Goal: Task Accomplishment & Management: Use online tool/utility

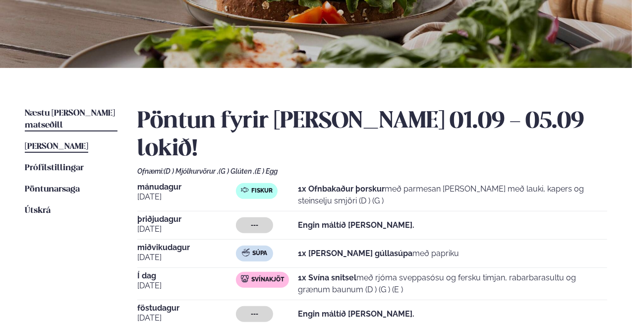
click at [101, 117] on span "Næstu [PERSON_NAME] matseðill" at bounding box center [70, 119] width 90 height 20
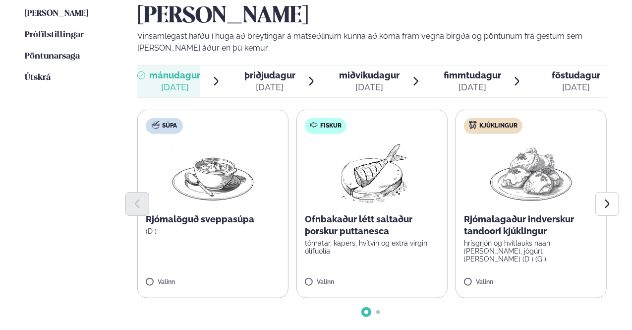
scroll to position [298, 0]
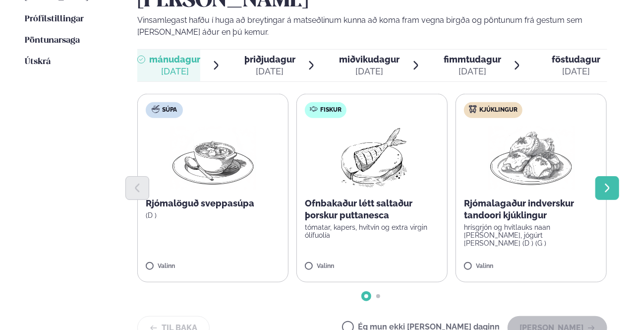
click at [606, 176] on button "Next slide" at bounding box center [608, 188] width 24 height 24
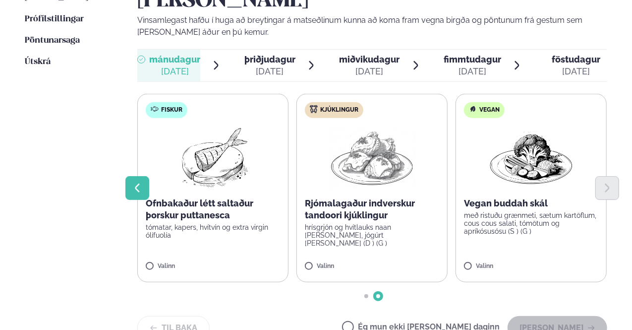
click at [138, 182] on icon "Previous slide" at bounding box center [137, 187] width 11 height 11
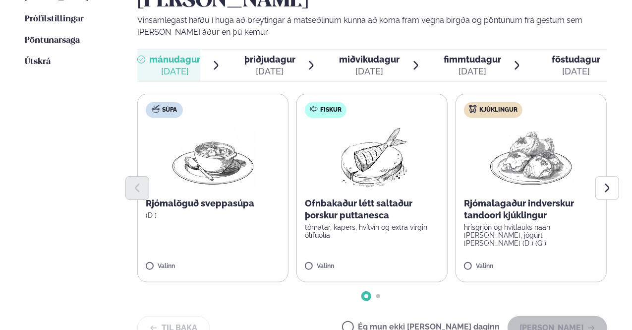
click at [368, 223] on p "tómatar, kapers, hvítvín og extra virgin ólífuolía" at bounding box center [372, 231] width 134 height 16
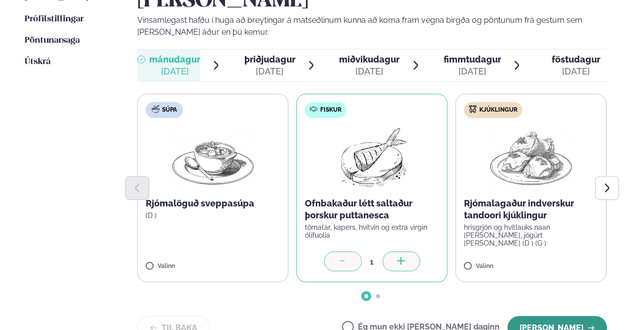
click at [561, 316] on button "[PERSON_NAME]" at bounding box center [558, 328] width 100 height 24
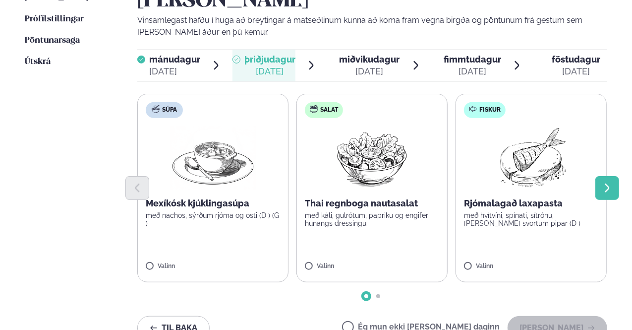
click at [604, 176] on button "Next slide" at bounding box center [608, 188] width 24 height 24
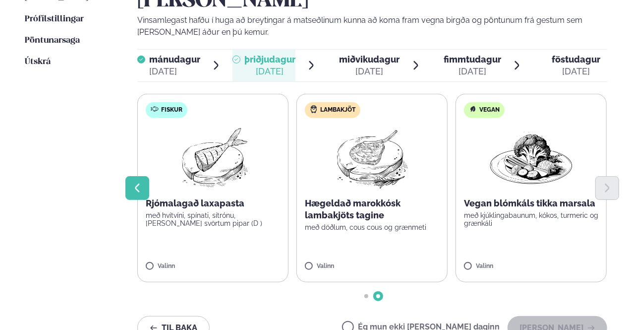
click at [140, 182] on icon "Previous slide" at bounding box center [137, 187] width 11 height 11
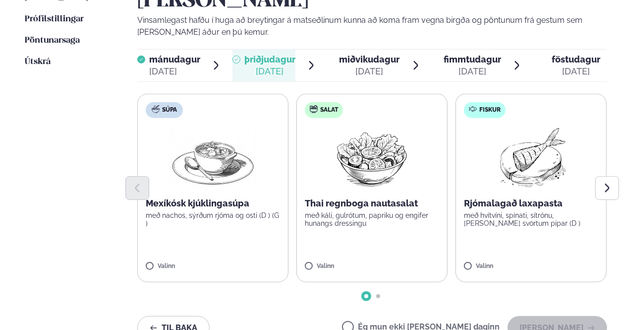
click at [254, 202] on label "Súpa Mexíkósk kjúklingasúpa með nachos, sýrðum rjóma og osti (D ) (G ) Valinn" at bounding box center [212, 188] width 151 height 188
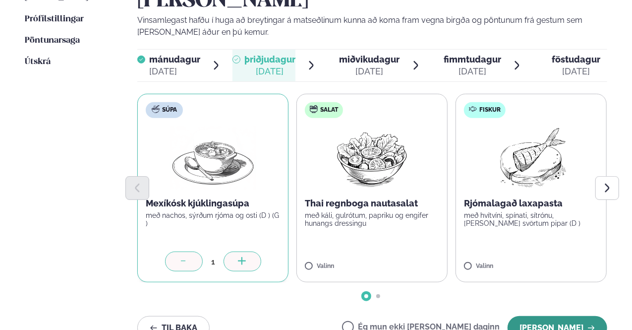
click at [588, 316] on button "[PERSON_NAME]" at bounding box center [558, 328] width 100 height 24
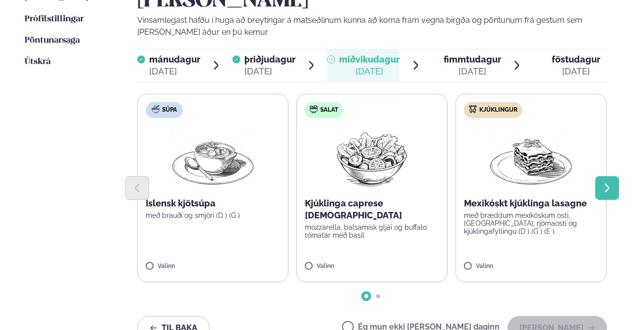
click at [615, 176] on button "Next slide" at bounding box center [608, 188] width 24 height 24
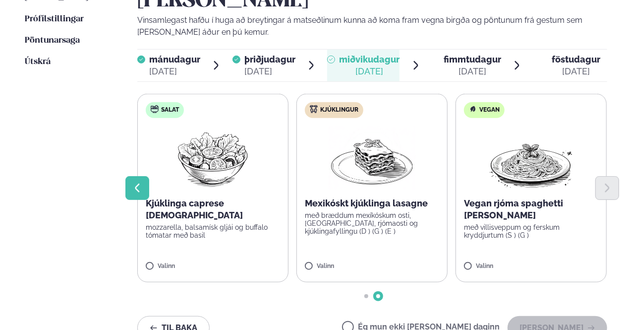
click at [135, 176] on button "Previous slide" at bounding box center [137, 188] width 24 height 24
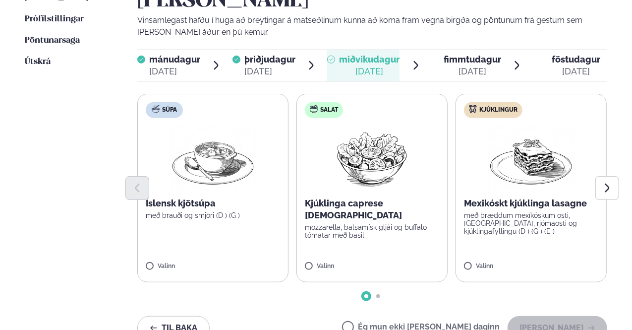
click at [197, 197] on p "Íslensk kjötsúpa" at bounding box center [213, 203] width 134 height 12
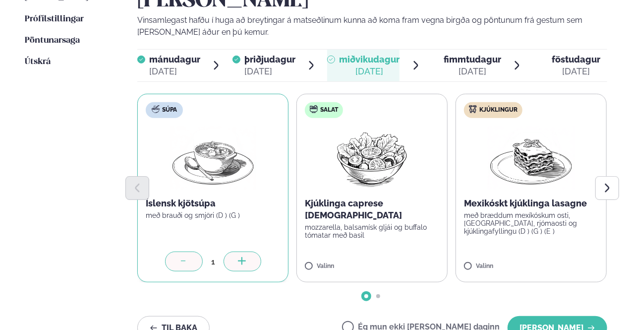
click at [509, 176] on div at bounding box center [372, 188] width 470 height 24
click at [571, 316] on button "[PERSON_NAME]" at bounding box center [558, 328] width 100 height 24
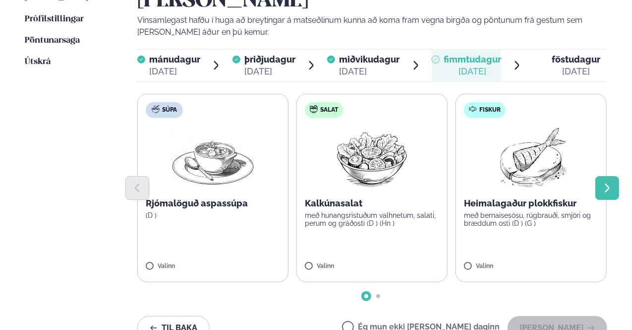
click at [601, 176] on button "Next slide" at bounding box center [608, 188] width 24 height 24
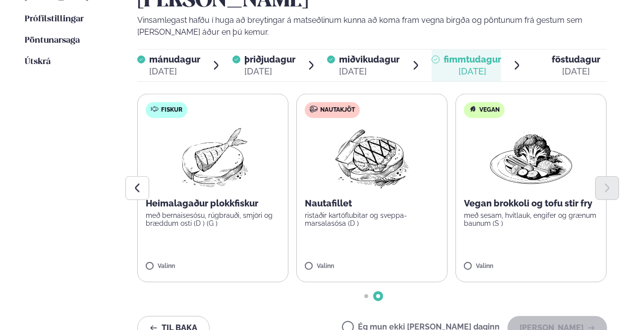
click at [238, 197] on p "Heimalagaður plokkfiskur" at bounding box center [213, 203] width 134 height 12
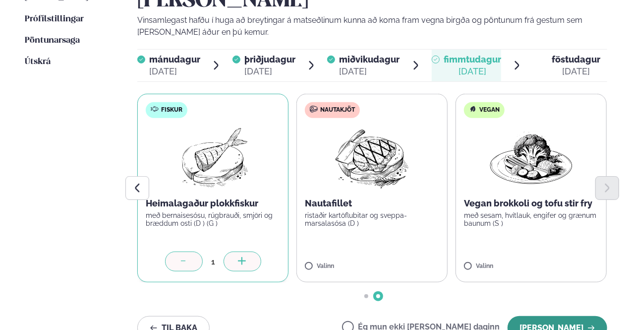
click at [546, 316] on button "[PERSON_NAME]" at bounding box center [558, 328] width 100 height 24
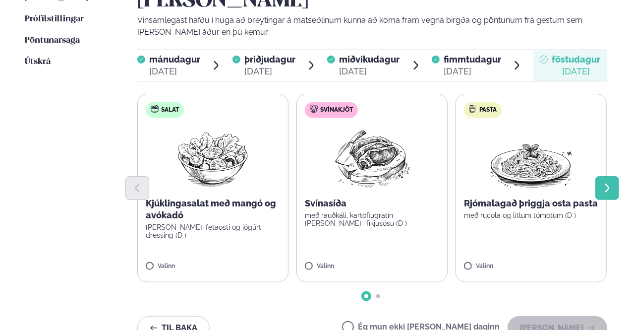
click at [611, 176] on button "Next slide" at bounding box center [608, 188] width 24 height 24
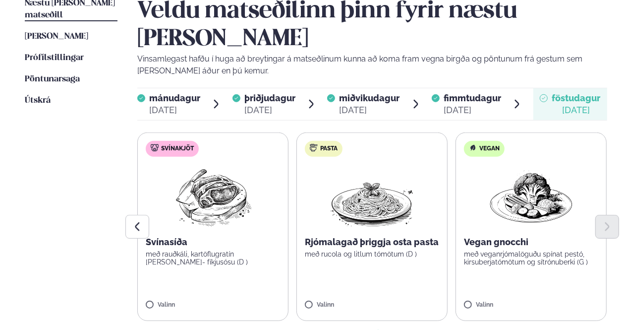
scroll to position [99, 0]
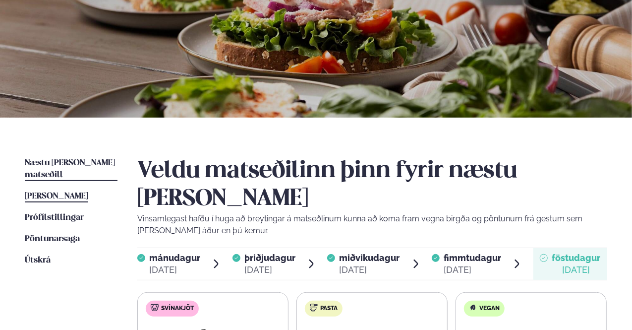
click at [36, 192] on span "[PERSON_NAME]" at bounding box center [56, 196] width 63 height 8
